Goal: Task Accomplishment & Management: Use online tool/utility

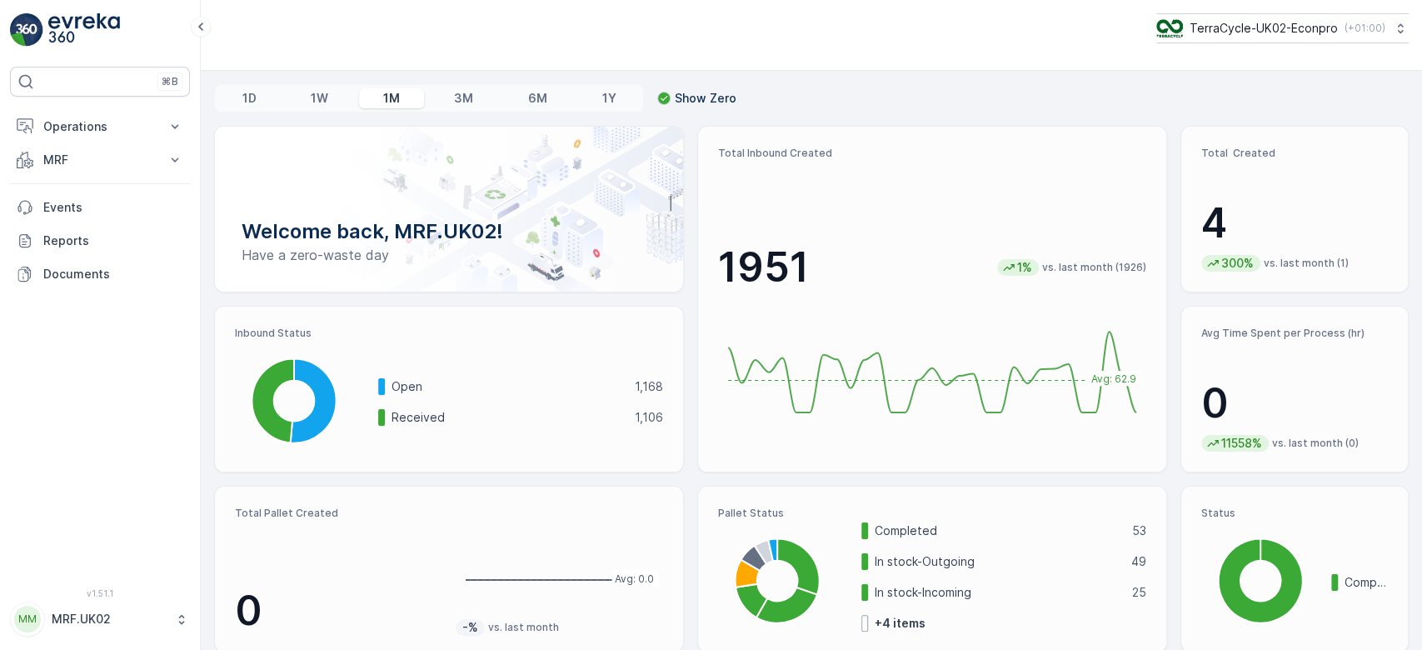
click at [439, 31] on div "TerraCycle-UK02-Econpro ( +01:00 )" at bounding box center [811, 28] width 1194 height 30
click at [119, 159] on p "MRF" at bounding box center [99, 160] width 113 height 17
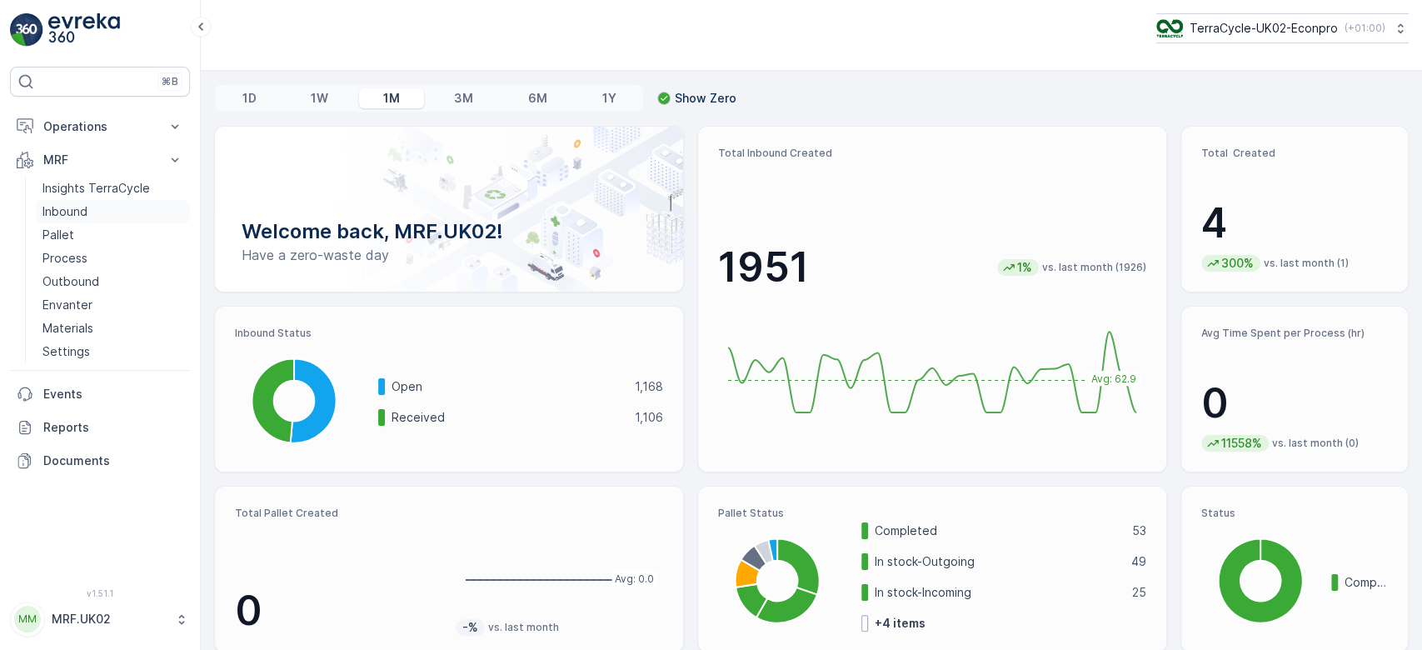
click at [77, 210] on p "Inbound" at bounding box center [64, 211] width 45 height 17
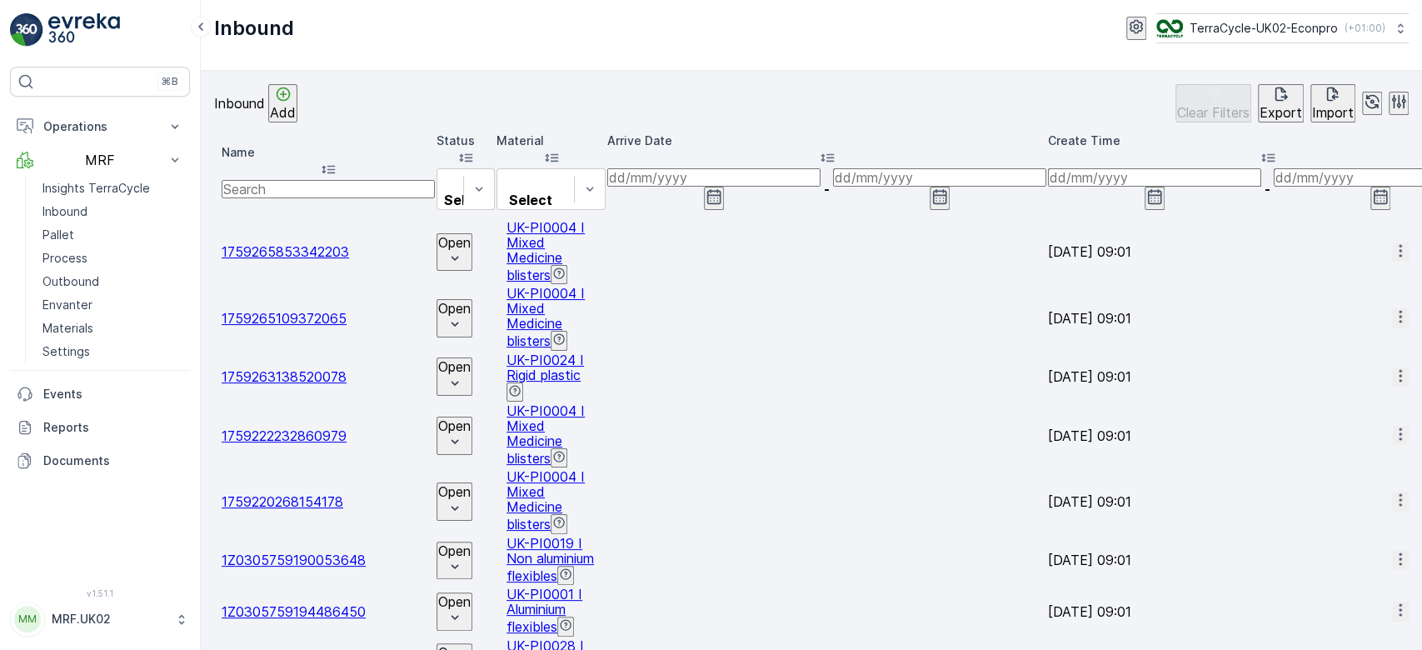
click at [527, 93] on div "Inbound Add Clear Filters Export Import" at bounding box center [811, 103] width 1194 height 38
click at [495, 150] on div "Status" at bounding box center [465, 150] width 58 height 36
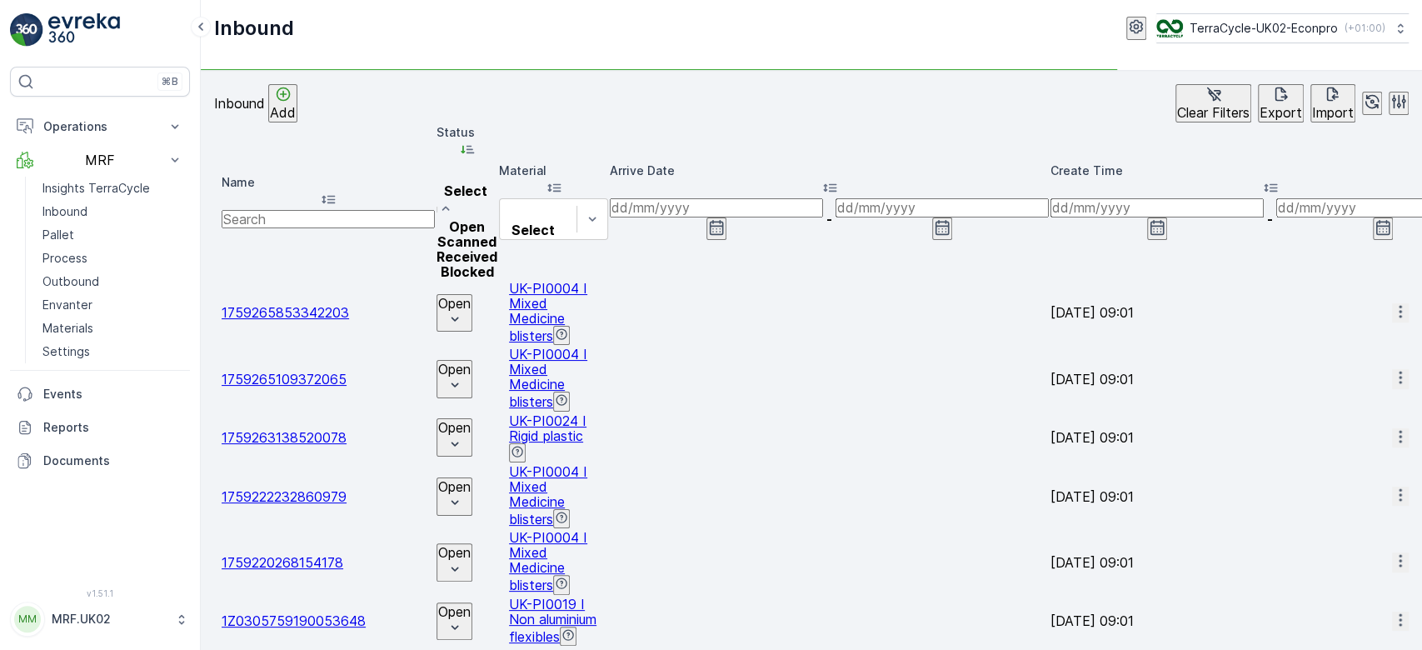
click at [487, 90] on div "Inbound Add Clear Filters Export Import" at bounding box center [811, 103] width 1194 height 38
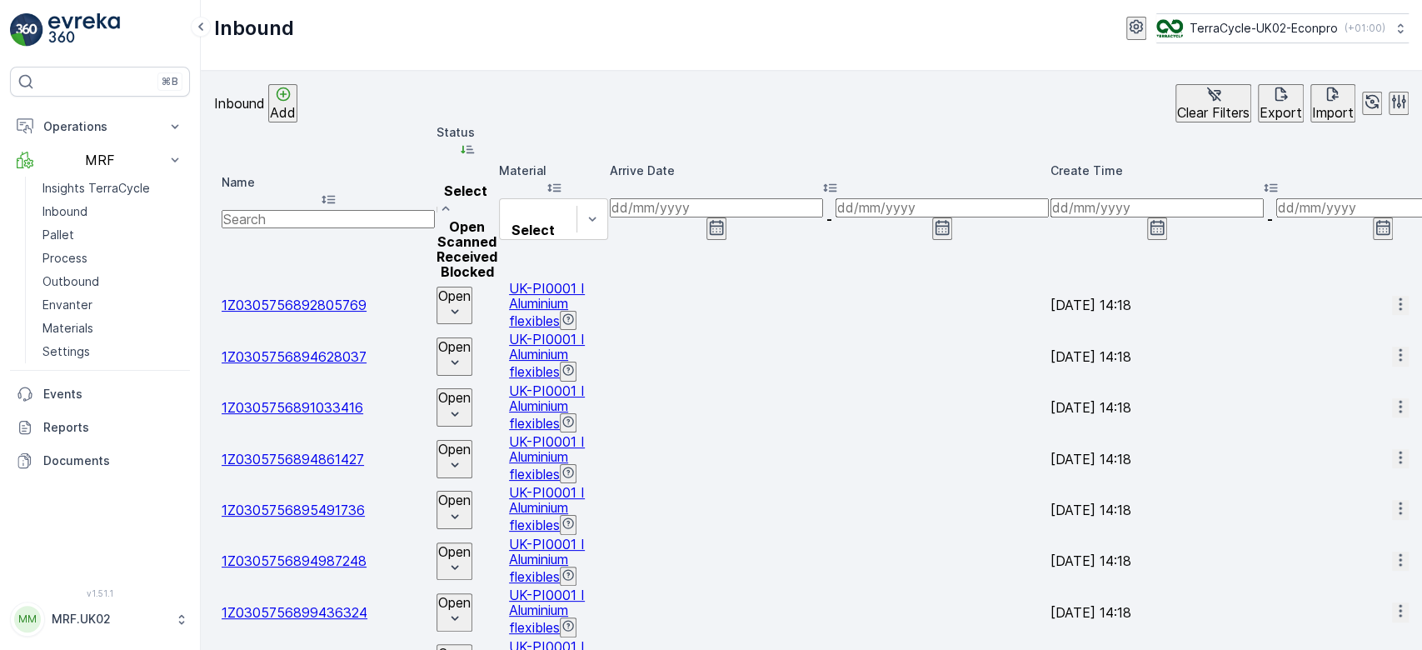
click at [480, 233] on span "Scanned" at bounding box center [466, 241] width 59 height 17
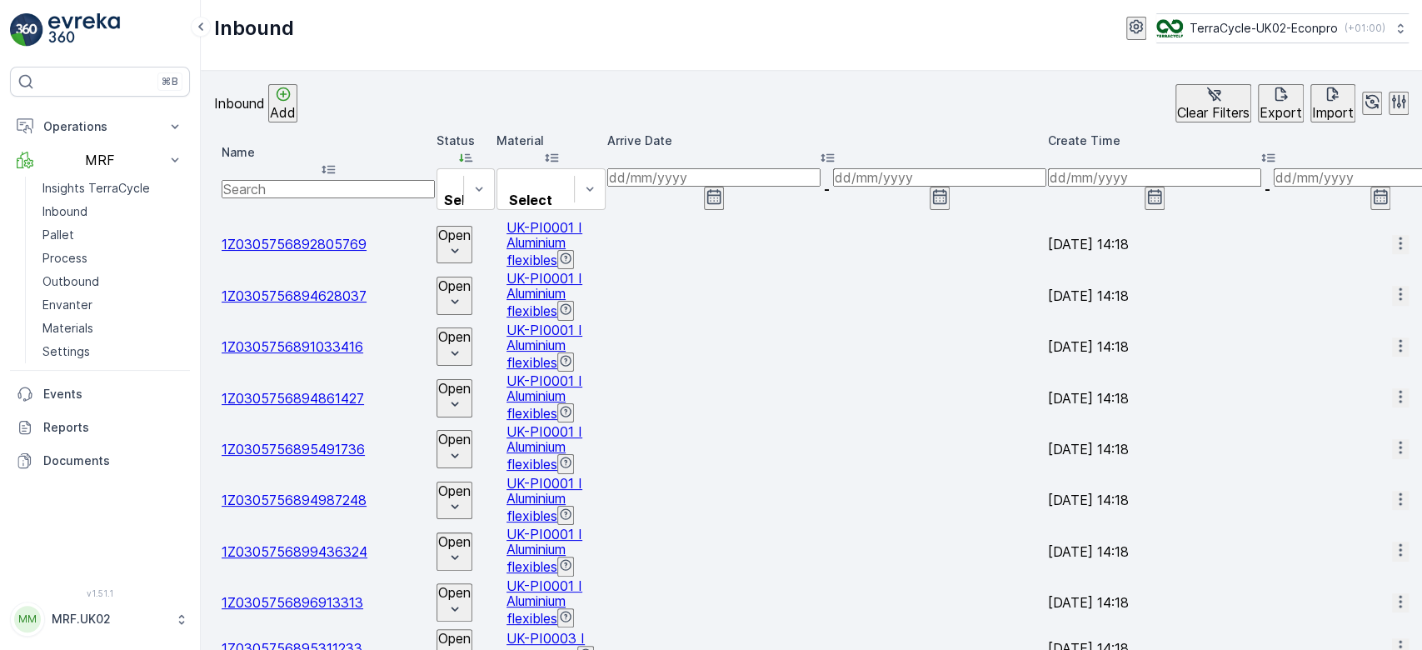
click at [288, 180] on input "text" at bounding box center [328, 189] width 213 height 18
type input "fd3"
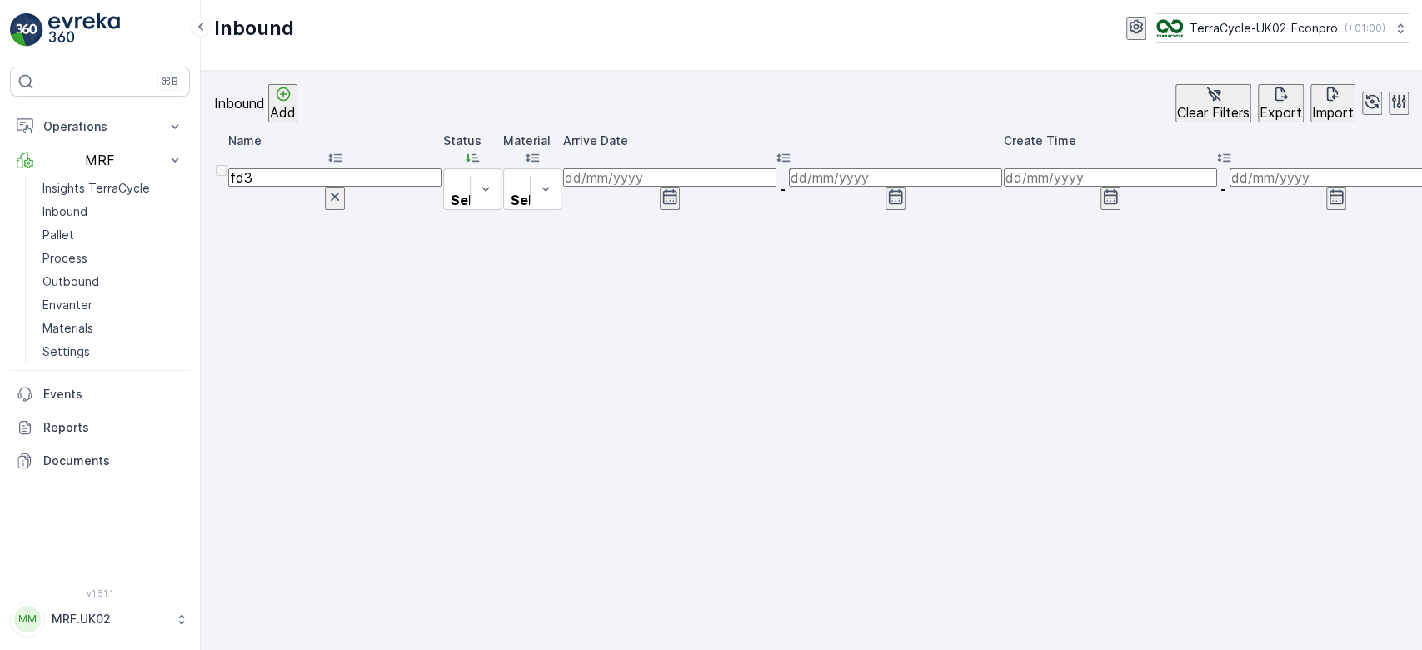
click at [311, 171] on input "fd3" at bounding box center [334, 177] width 213 height 18
type input "fd387"
click at [281, 168] on input "fd387" at bounding box center [334, 177] width 213 height 18
click at [72, 234] on p "Pallet" at bounding box center [58, 235] width 32 height 17
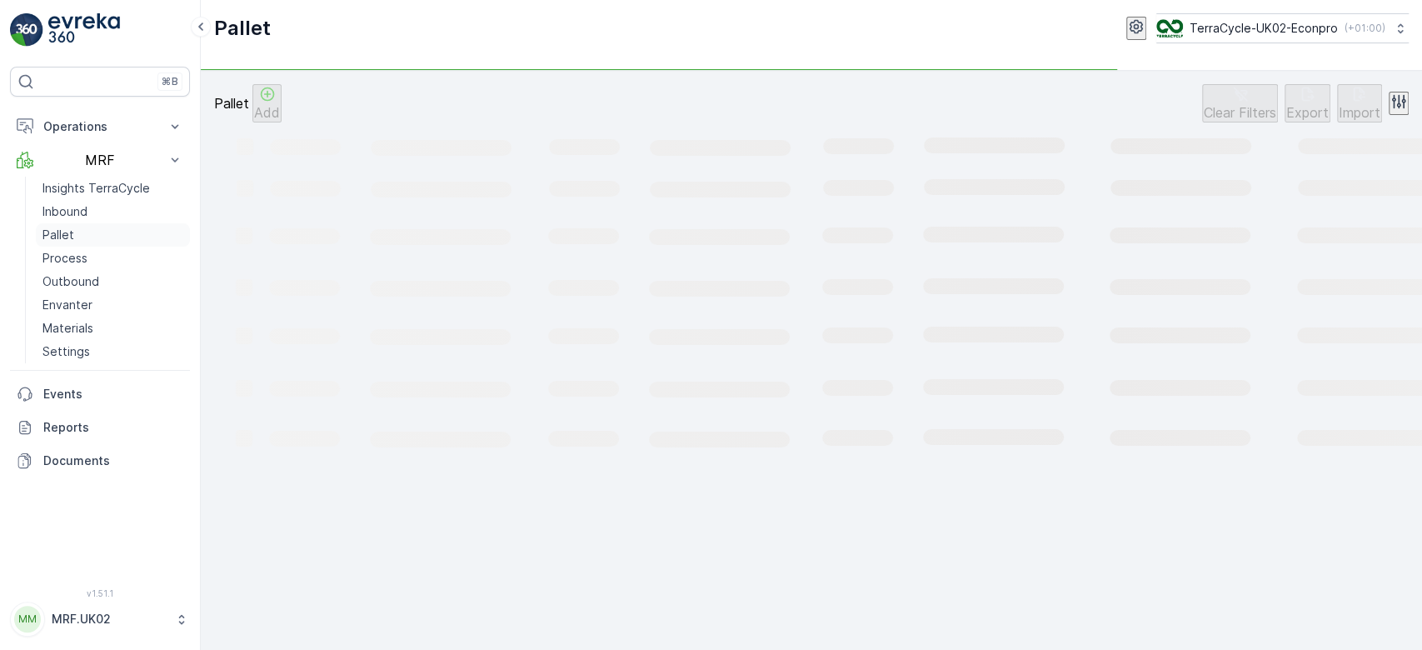
click at [72, 234] on p "Pallet" at bounding box center [58, 235] width 32 height 17
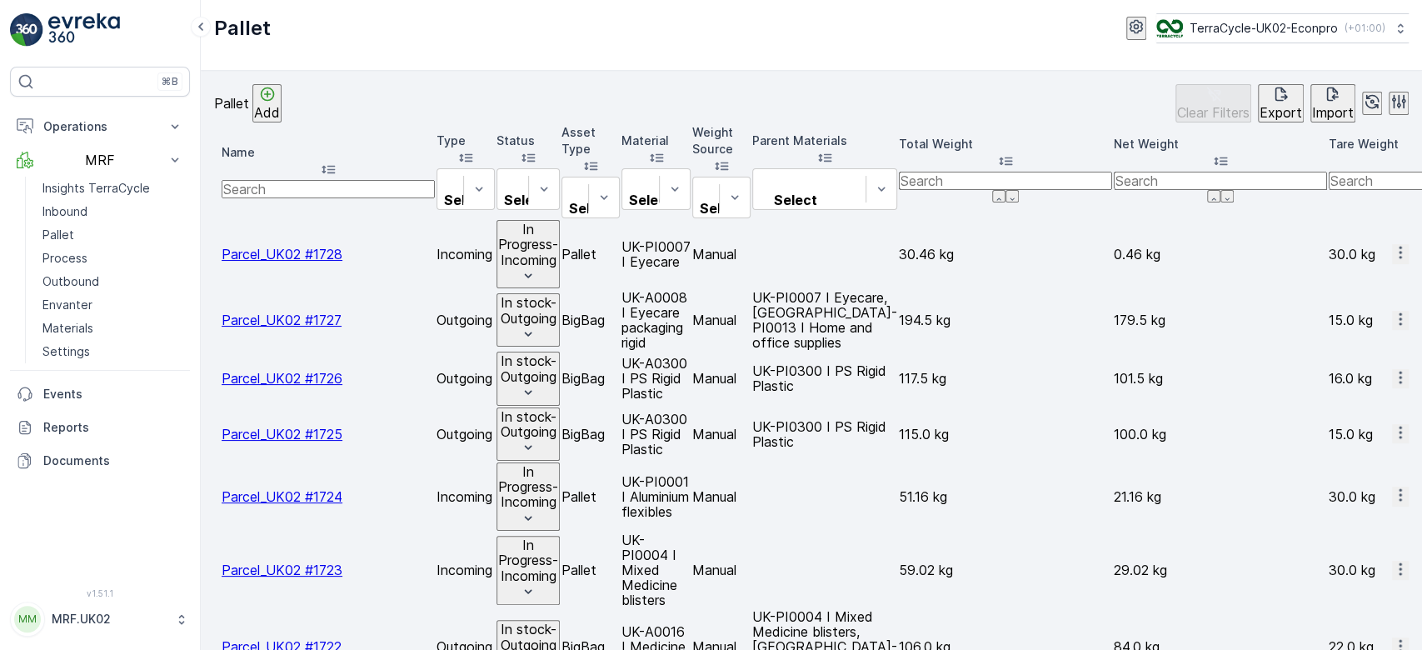
click at [325, 180] on input "text" at bounding box center [328, 189] width 213 height 18
type input "fd3"
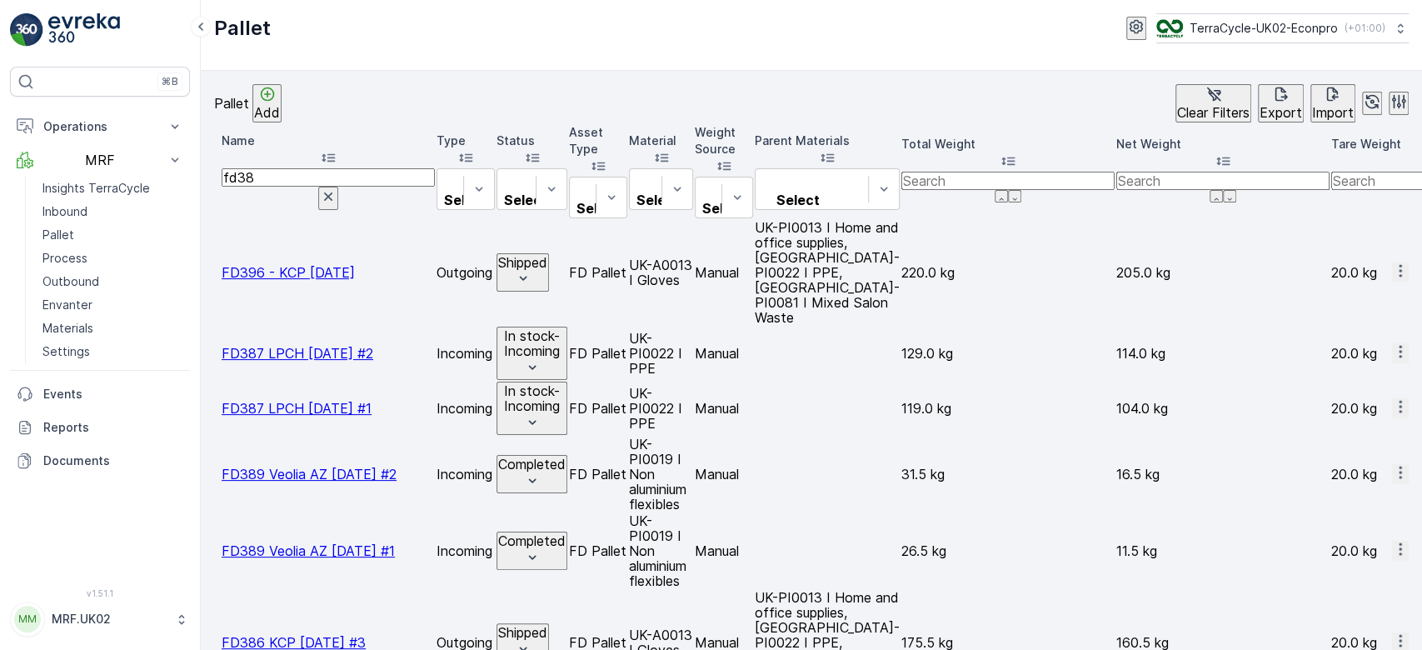
type input "fd387"
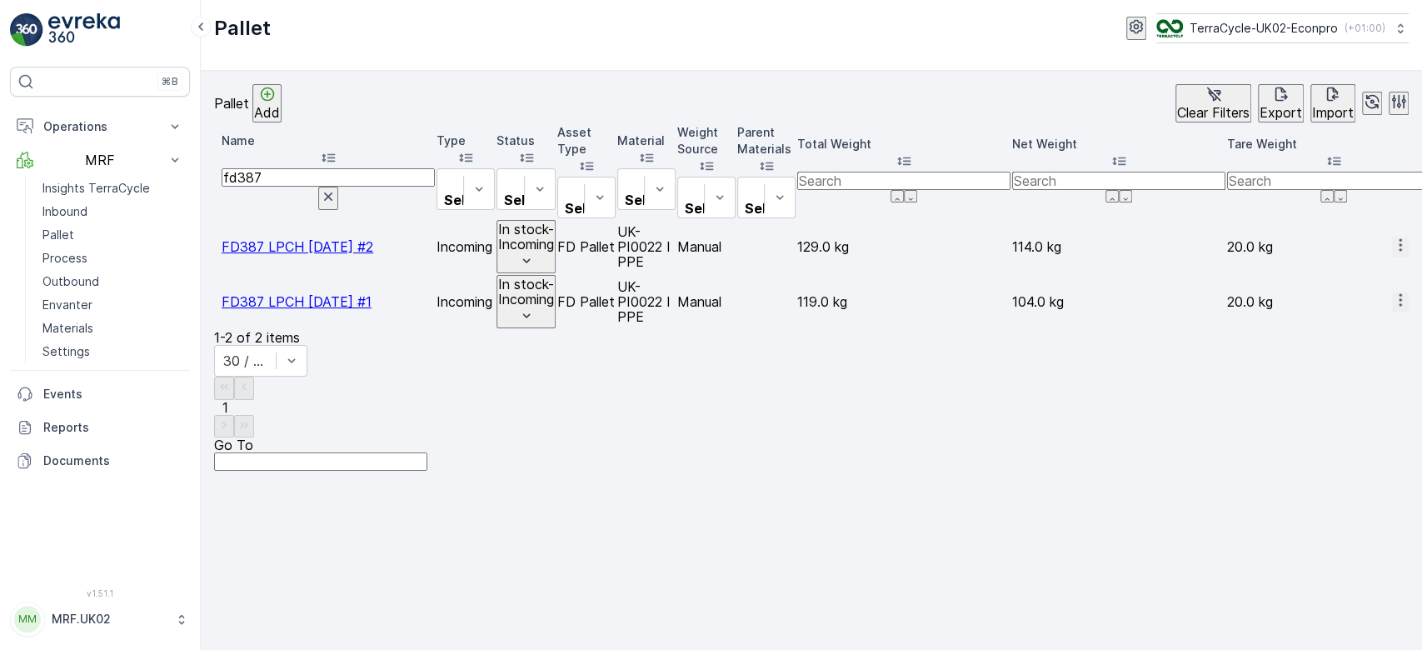
click at [332, 293] on span "FD387 LPCH [DATE] #1" at bounding box center [297, 301] width 150 height 17
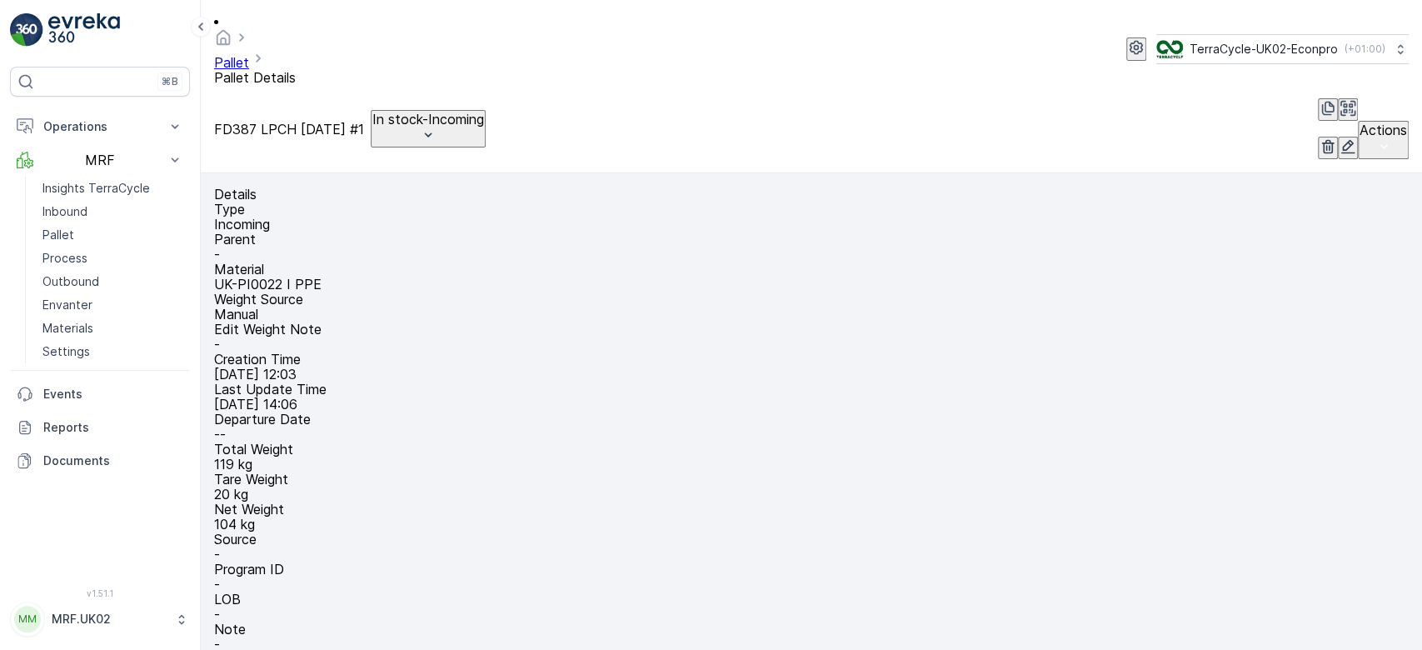
click at [1339, 138] on icon "button" at bounding box center [1347, 146] width 17 height 17
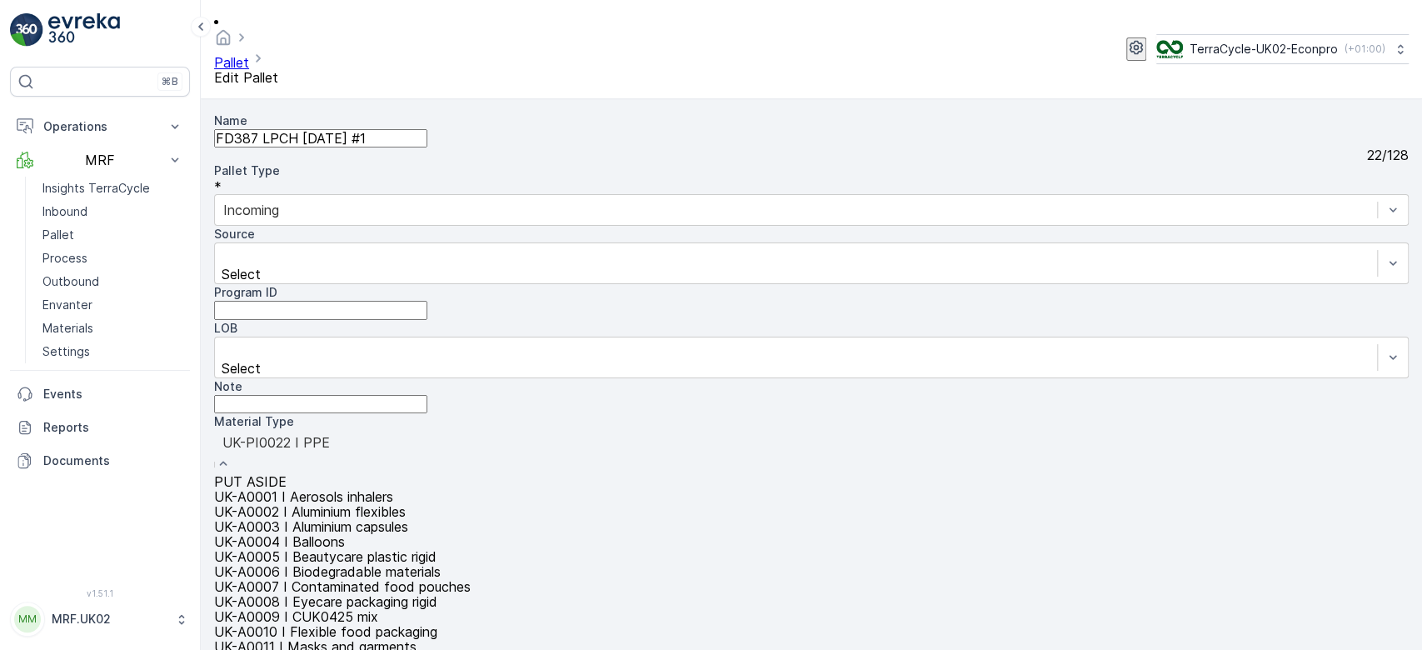
click at [953, 433] on div at bounding box center [811, 442] width 1178 height 18
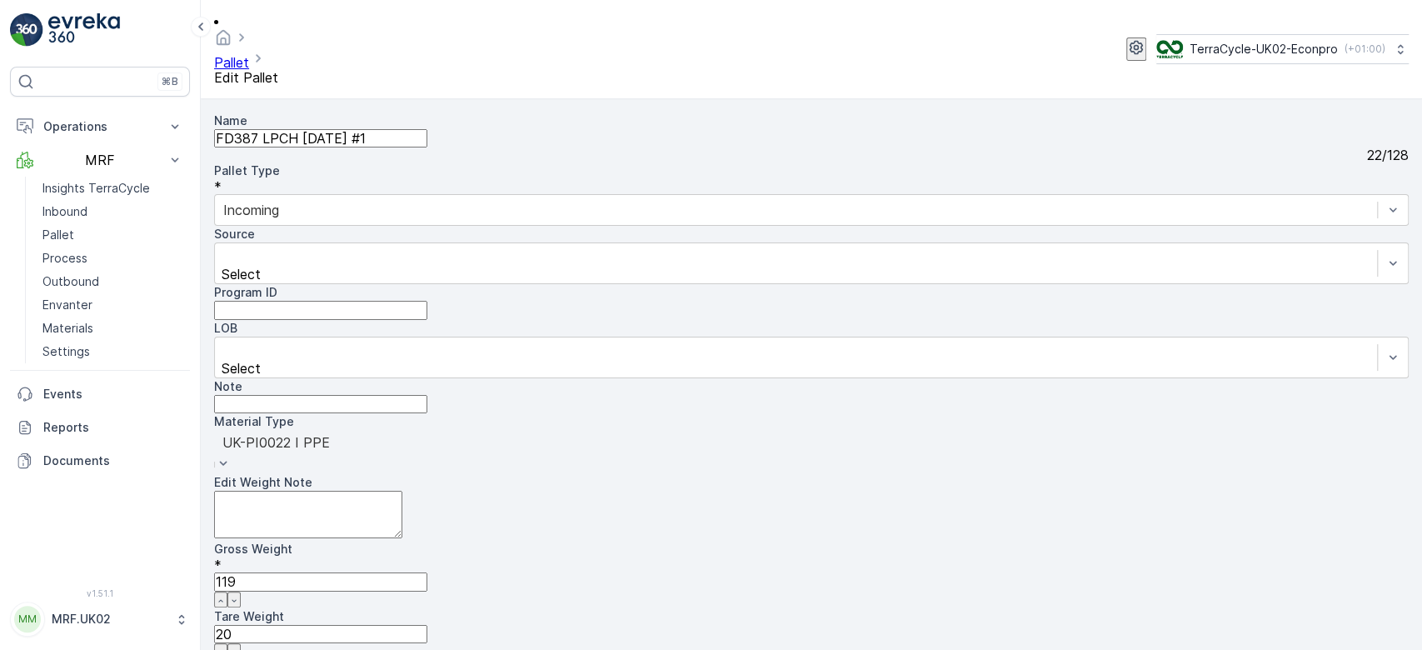
click at [897, 430] on div "UK-PI0022 I PPE" at bounding box center [811, 452] width 1194 height 44
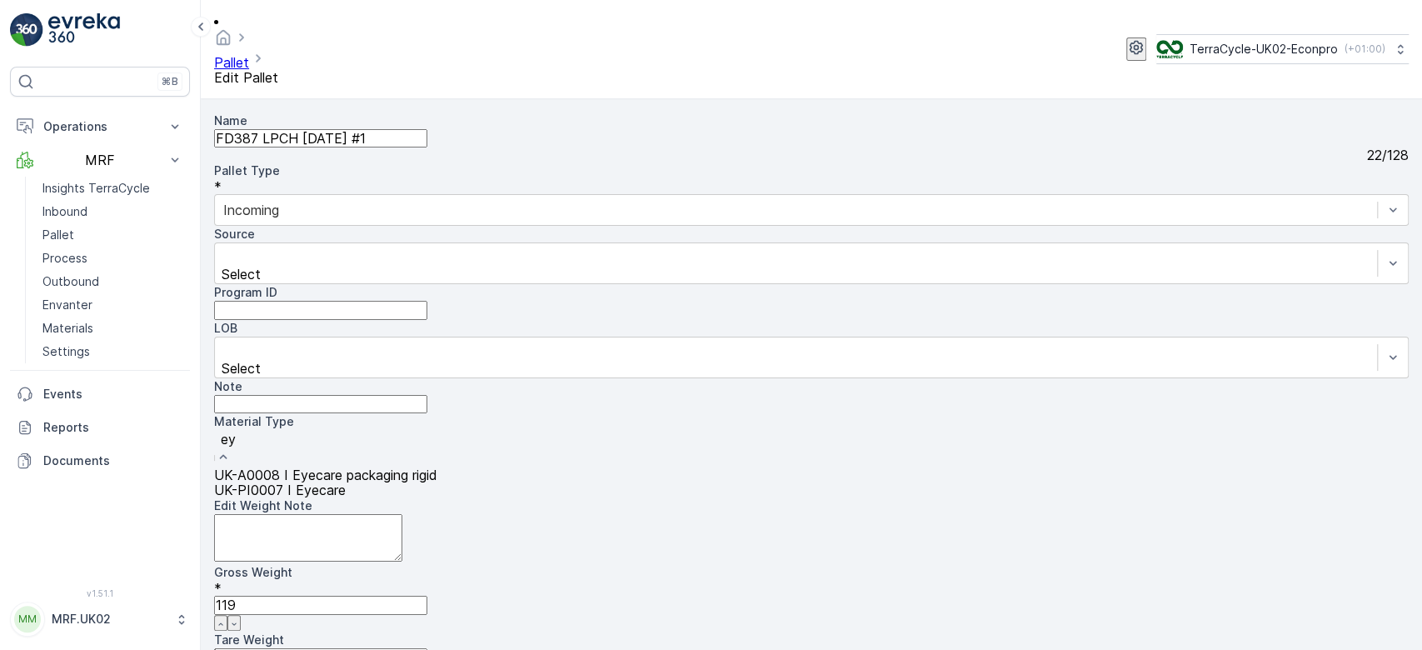
type input "eye"
click at [939, 482] on div "UK-PI0007 I Eyecare" at bounding box center [811, 489] width 1194 height 15
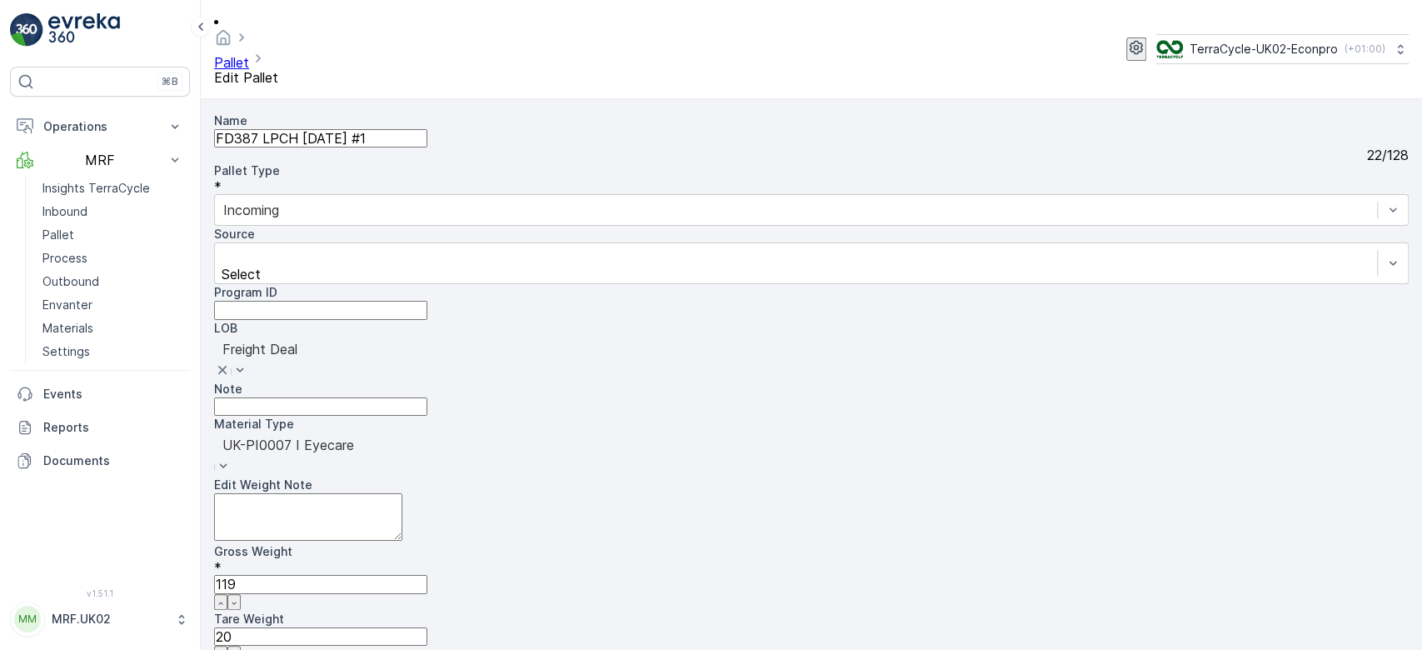
click at [427, 397] on input "Note" at bounding box center [320, 406] width 213 height 18
type input "fd"
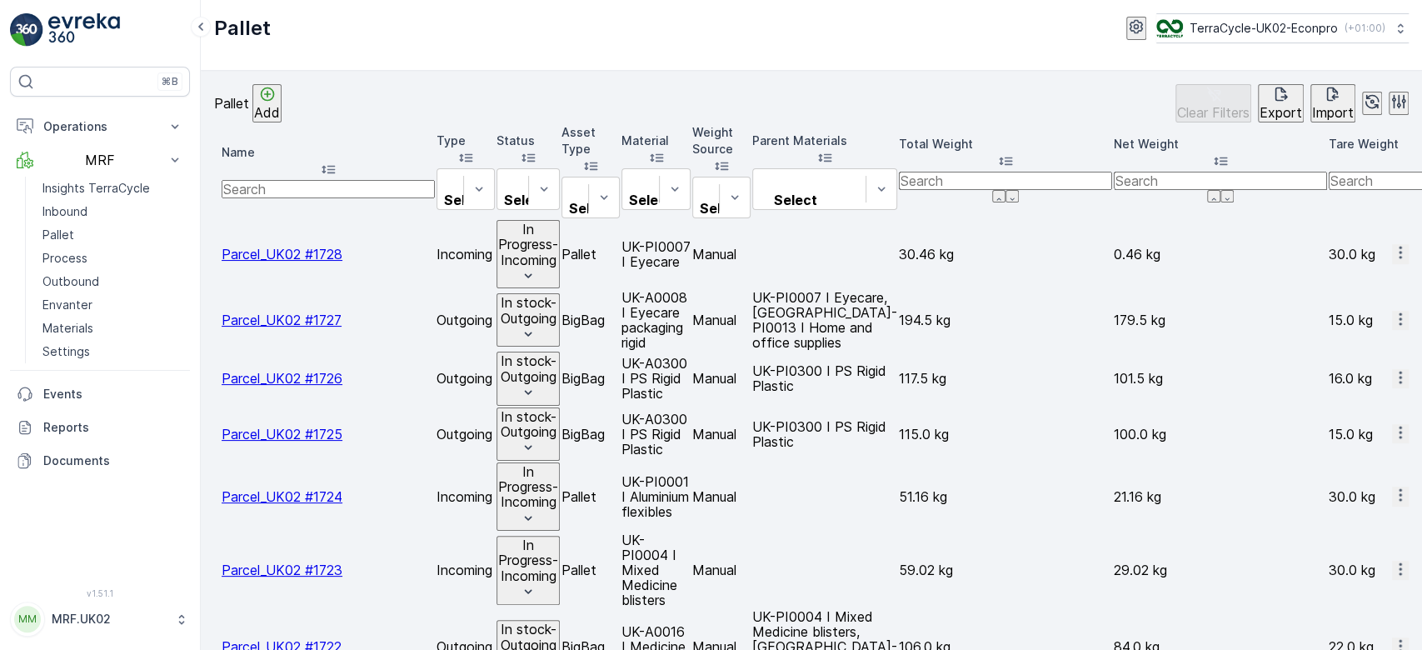
click at [334, 180] on input "text" at bounding box center [328, 189] width 213 height 18
type input "387"
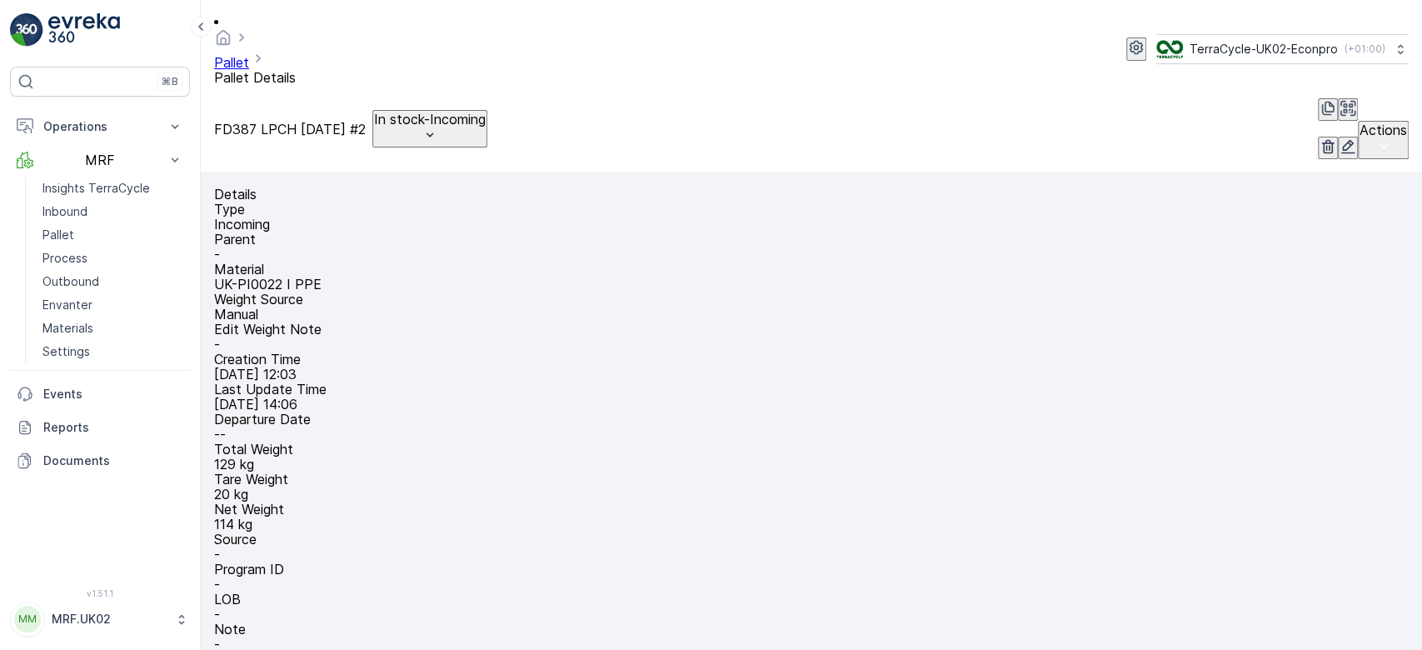
click at [1341, 139] on icon "button" at bounding box center [1348, 146] width 14 height 14
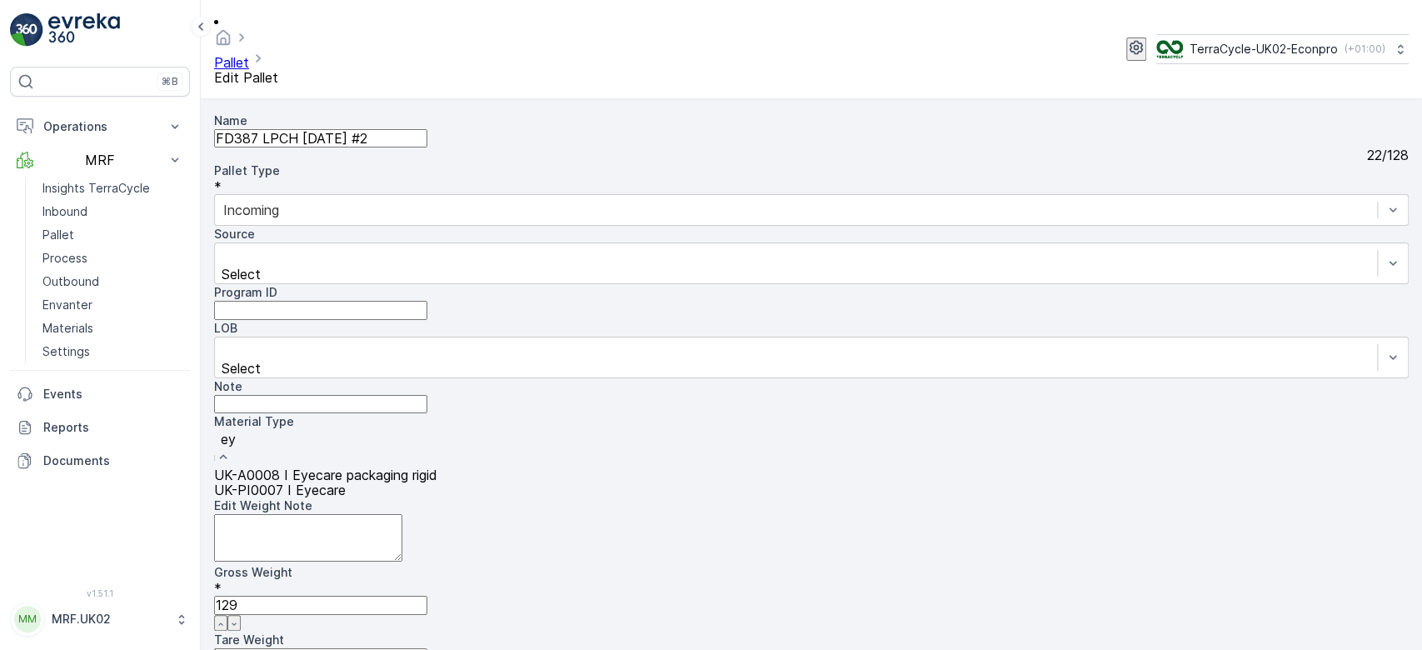
type input "eye"
click at [346, 481] on span "UK-PI0007 I Eyecare" at bounding box center [280, 489] width 132 height 17
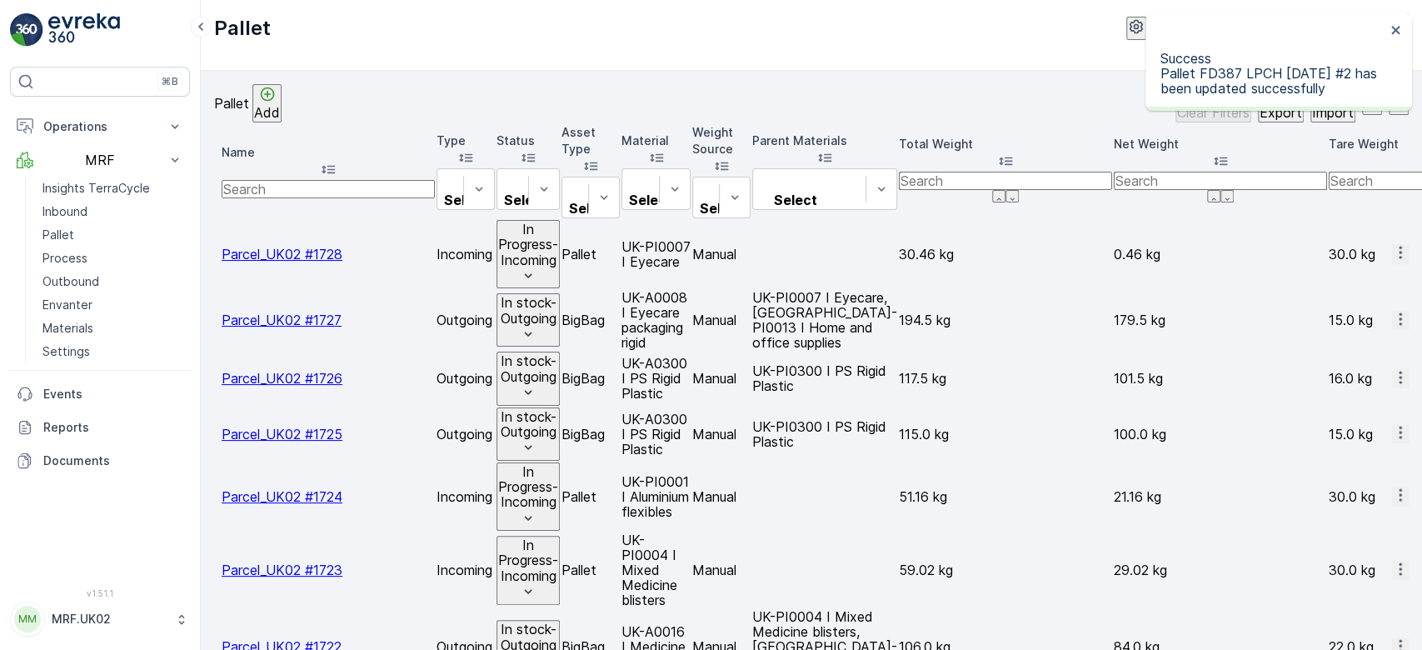
click at [300, 180] on input "text" at bounding box center [328, 189] width 213 height 18
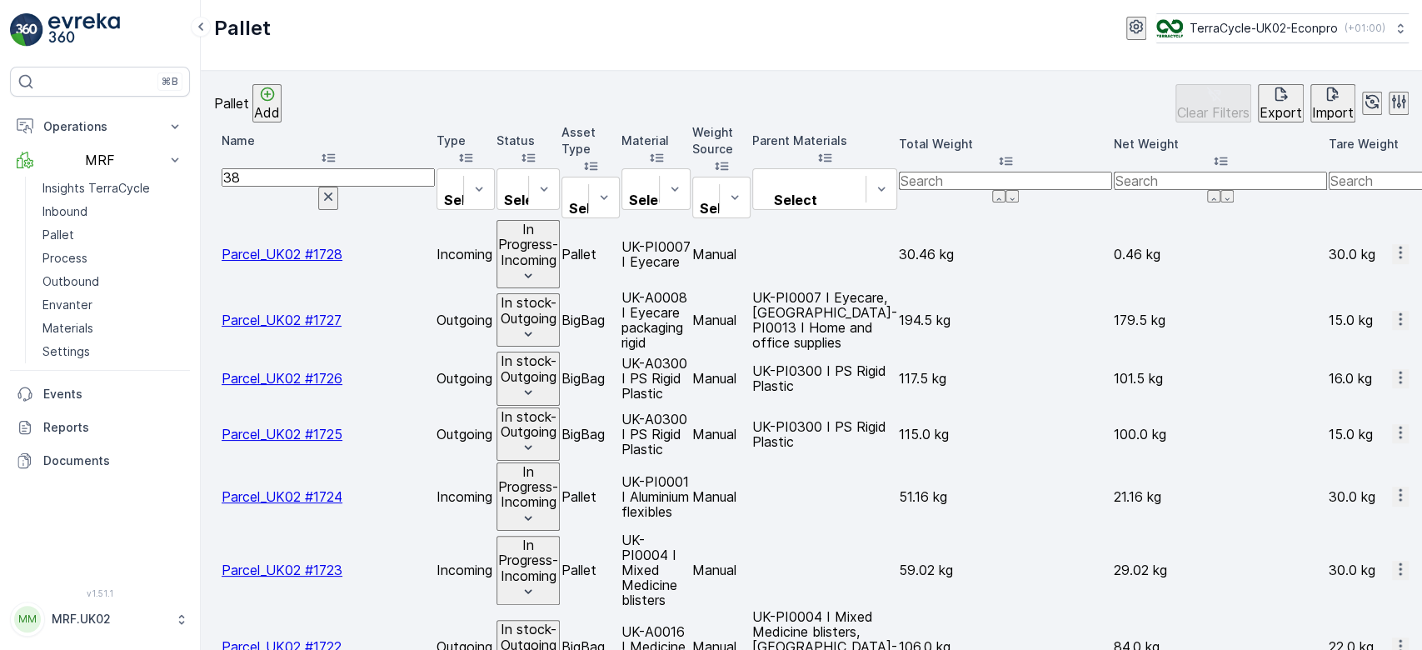
type input "387"
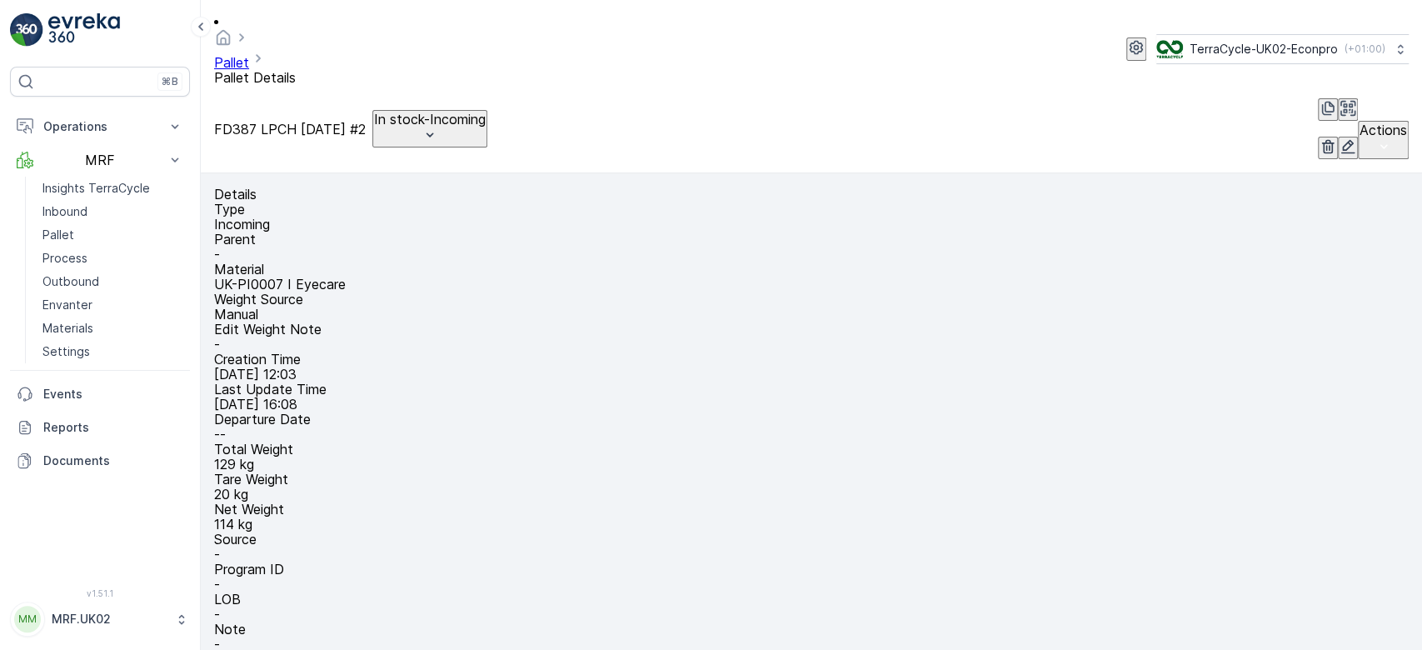
click at [1339, 138] on icon "button" at bounding box center [1347, 146] width 17 height 17
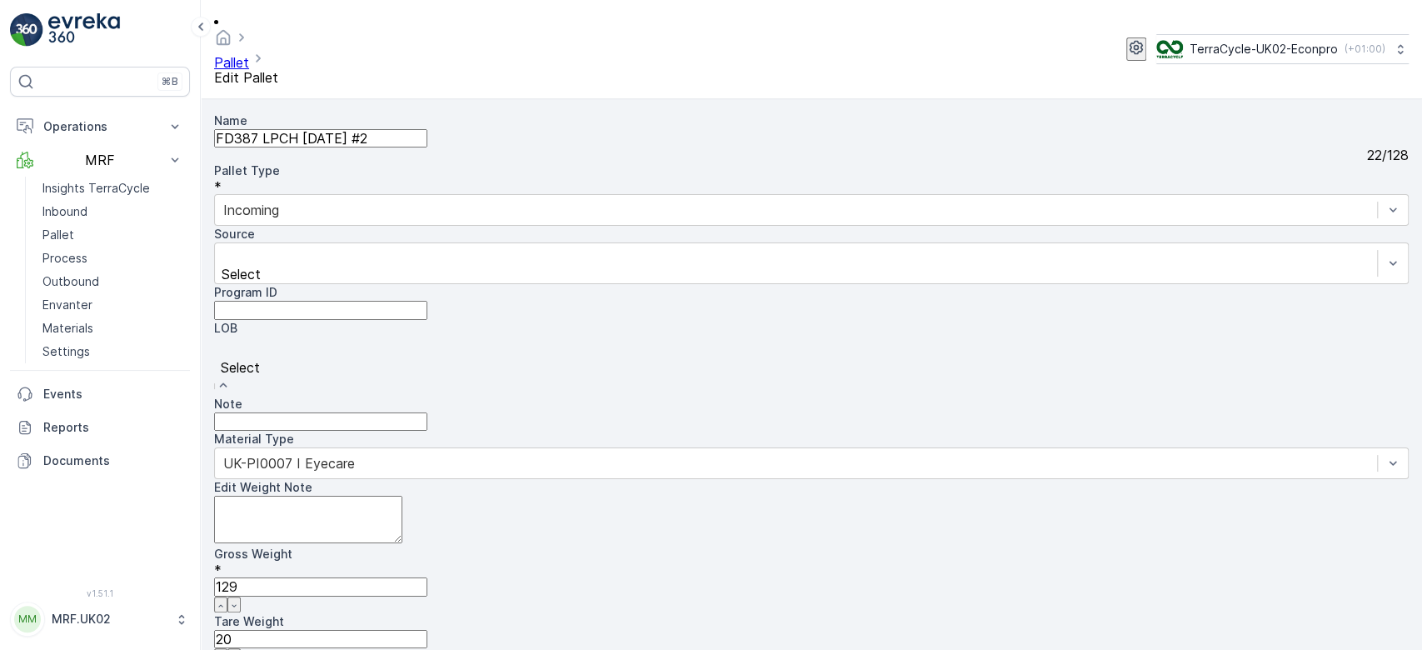
click at [339, 345] on div "Select" at bounding box center [811, 365] width 1194 height 59
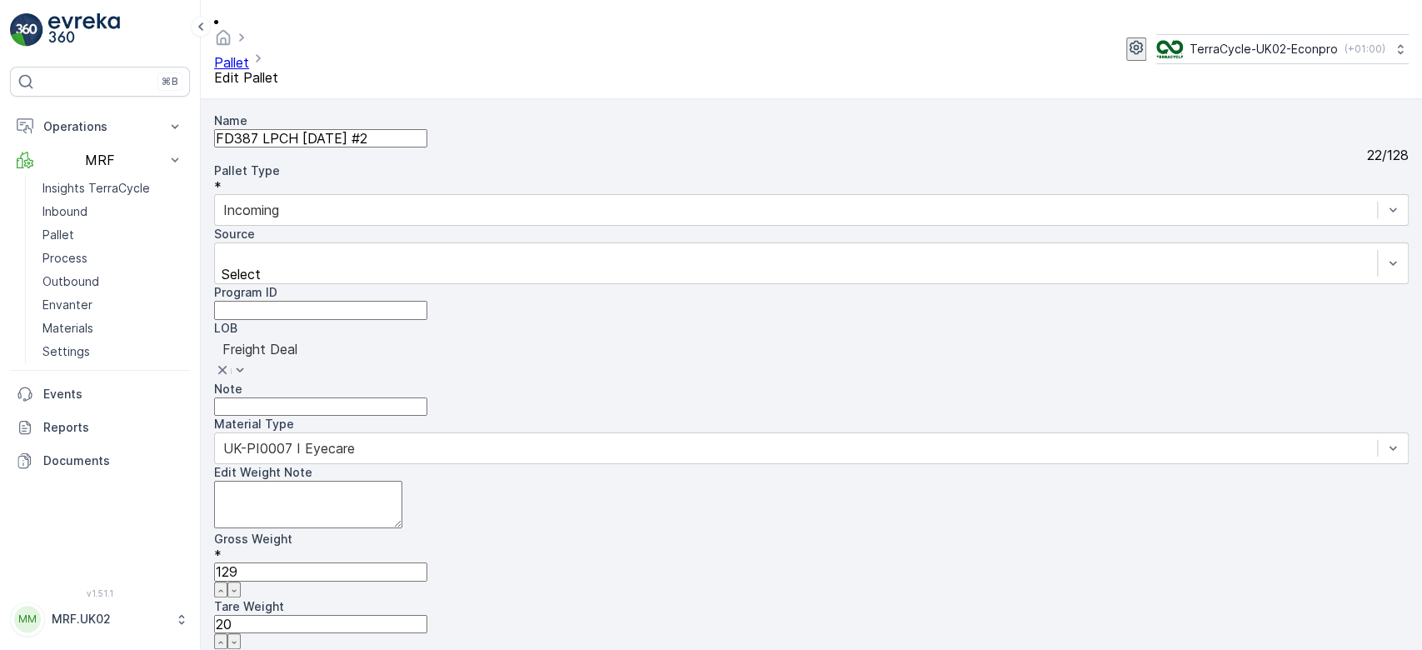
click at [427, 397] on input "Note" at bounding box center [320, 406] width 213 height 18
type input "FD"
click at [550, 416] on div "Name FD387 LPCH [DATE] #2 22 / 128 Pallet Type * Incoming Source Select Program…" at bounding box center [811, 263] width 1194 height 303
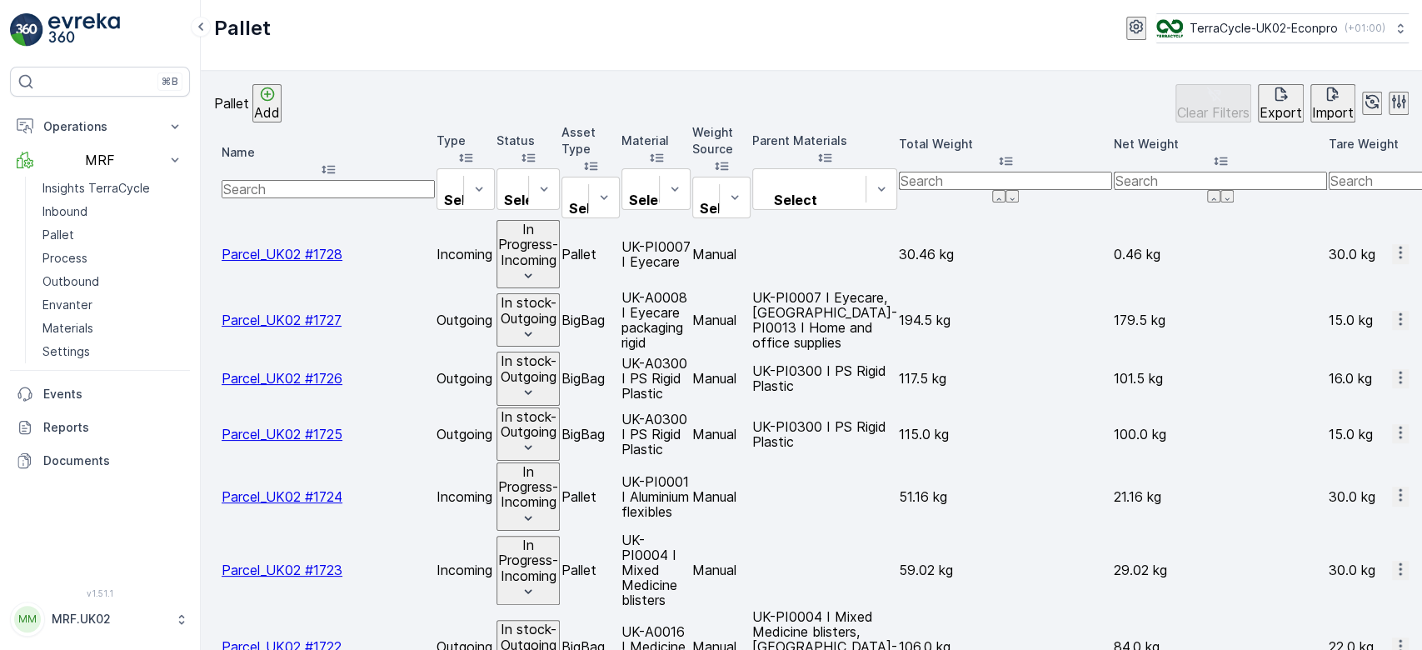
click at [280, 107] on p "Add" at bounding box center [267, 112] width 26 height 15
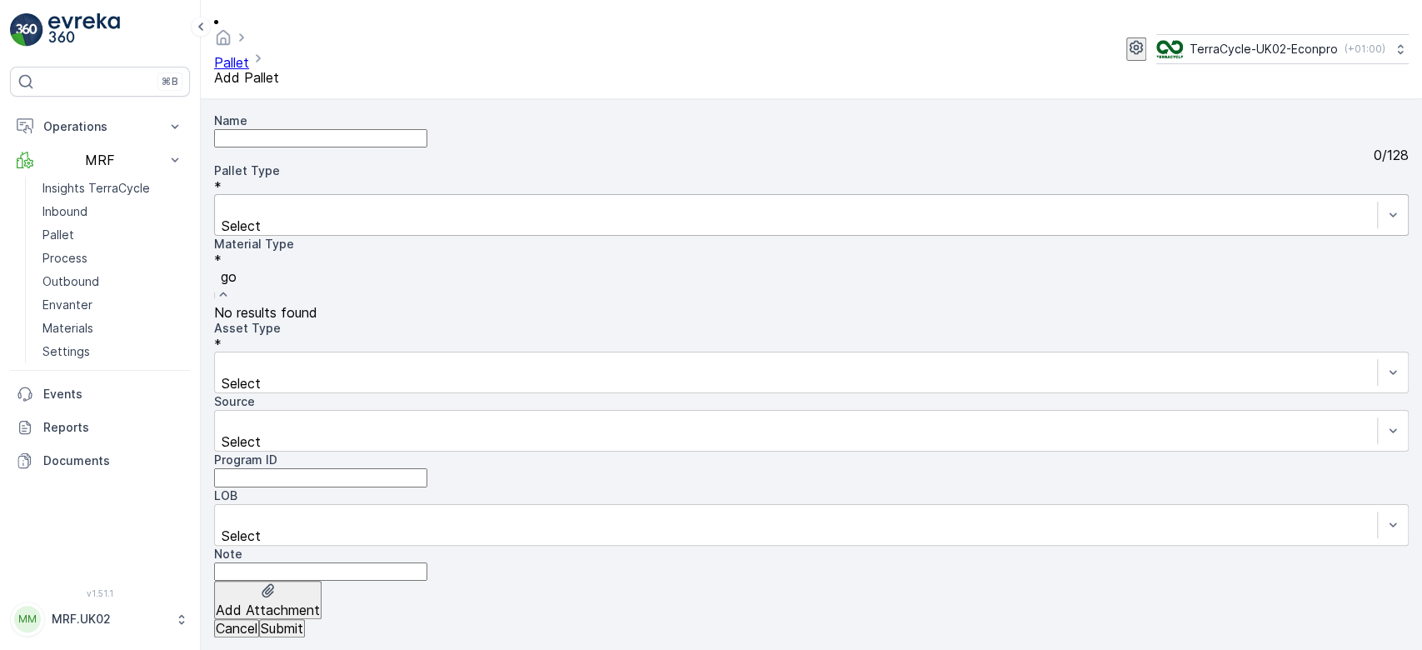
type input "g"
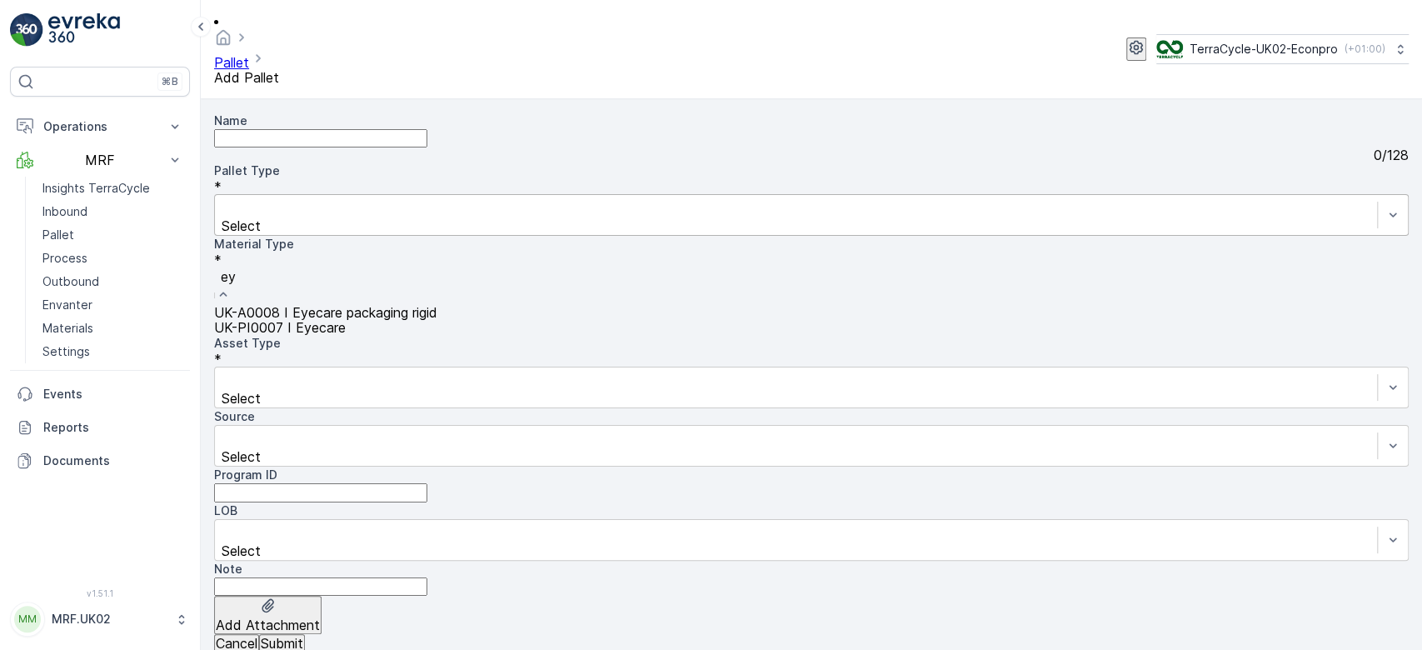
type input "e"
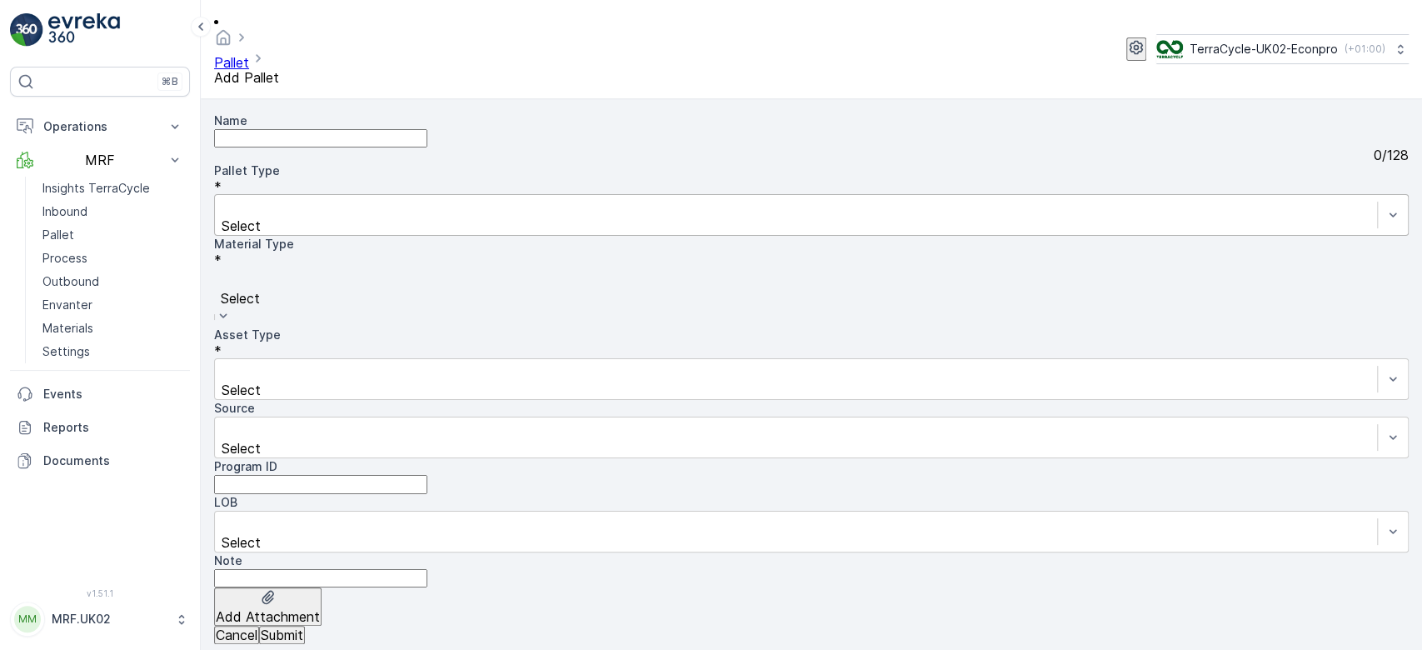
click at [639, 271] on div at bounding box center [811, 280] width 1178 height 18
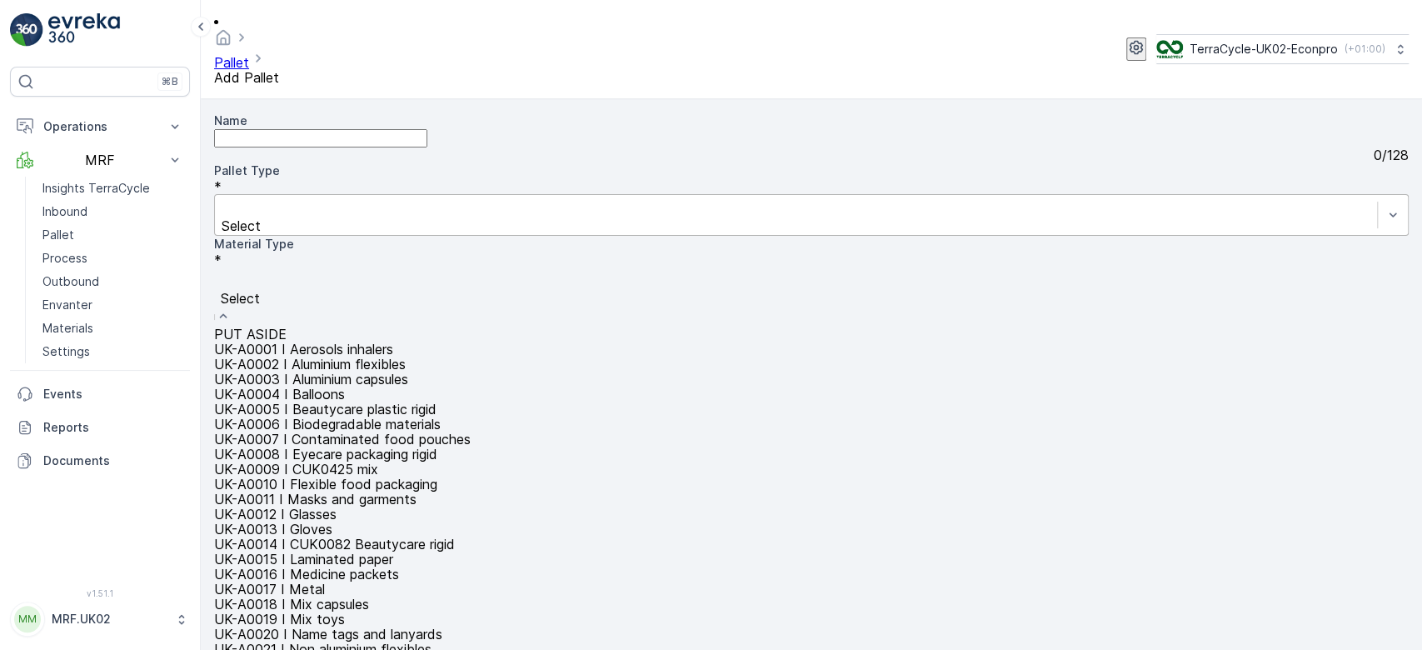
click at [639, 271] on div at bounding box center [811, 280] width 1178 height 18
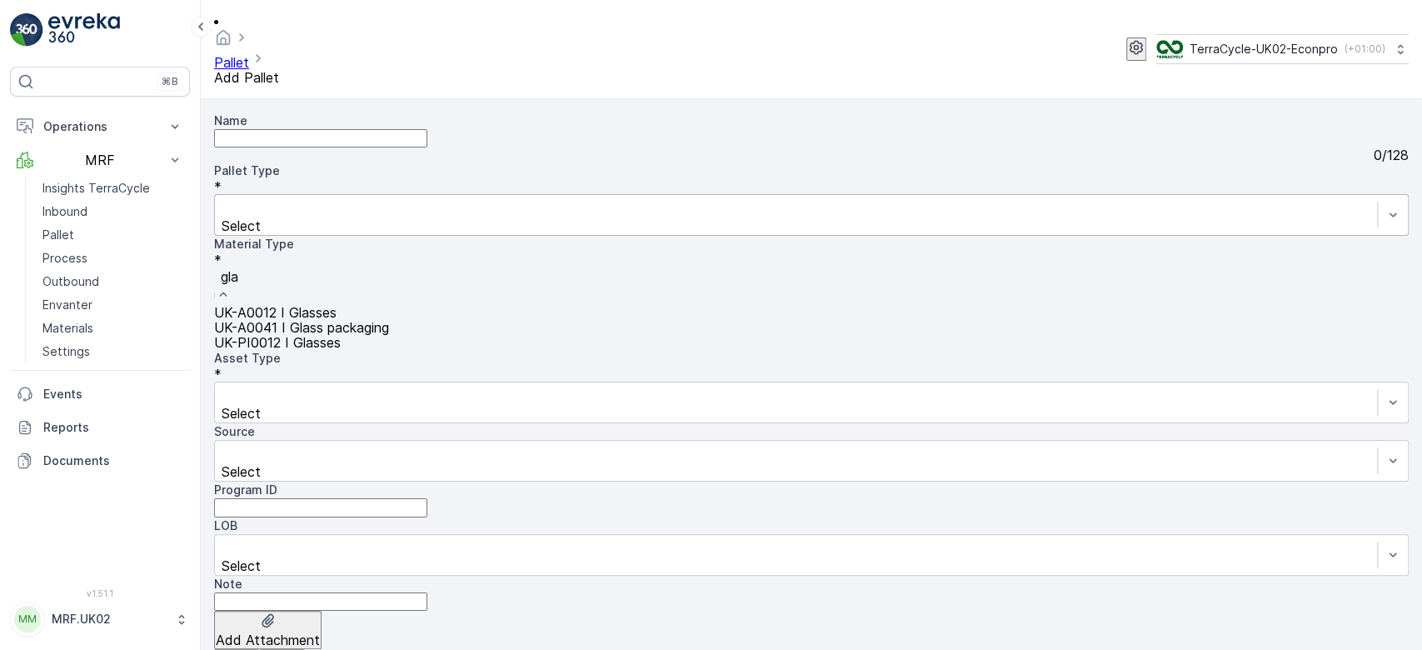
type input "glas"
